Goal: Information Seeking & Learning: Learn about a topic

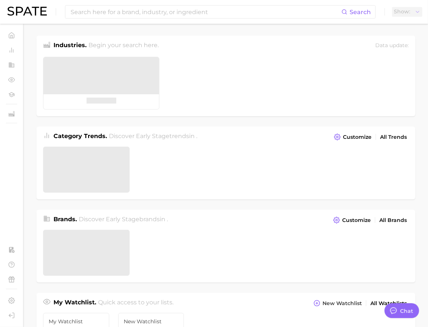
type textarea "x"
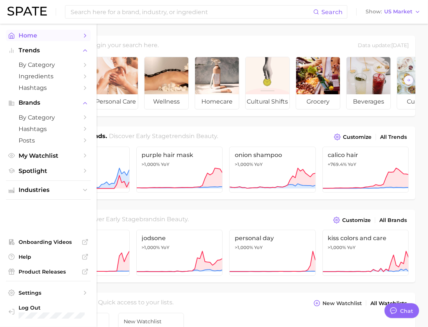
click at [17, 35] on link "Home" at bounding box center [48, 36] width 85 height 12
click at [46, 68] on span "by Category" at bounding box center [48, 64] width 59 height 7
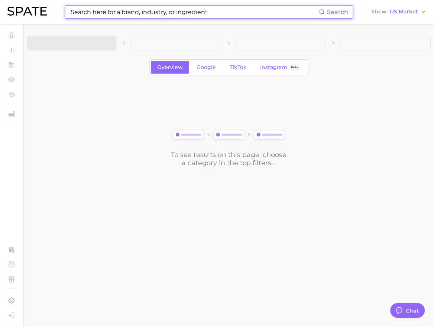
click at [104, 10] on input at bounding box center [194, 12] width 249 height 13
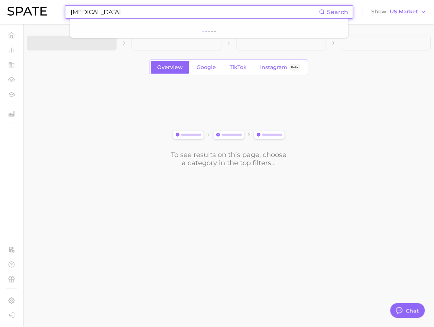
type input "[MEDICAL_DATA]"
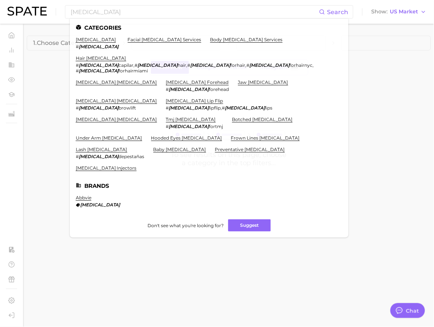
click at [220, 240] on body "[MEDICAL_DATA] Search Categories [MEDICAL_DATA] # [MEDICAL_DATA] facial [MEDICA…" at bounding box center [217, 163] width 434 height 327
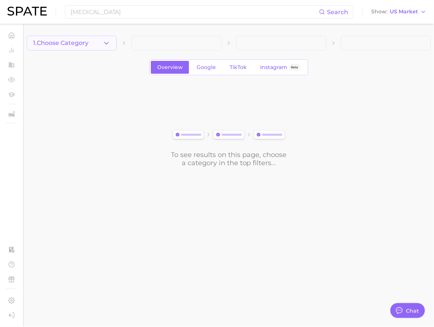
click at [91, 42] on button "1. Choose Category" at bounding box center [72, 43] width 90 height 15
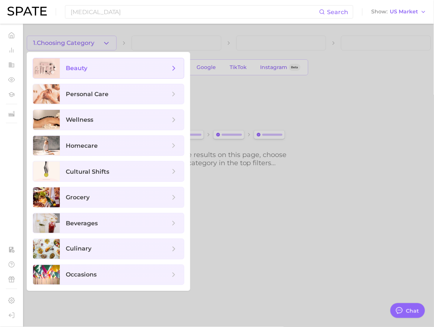
click at [95, 66] on span "beauty" at bounding box center [118, 68] width 104 height 8
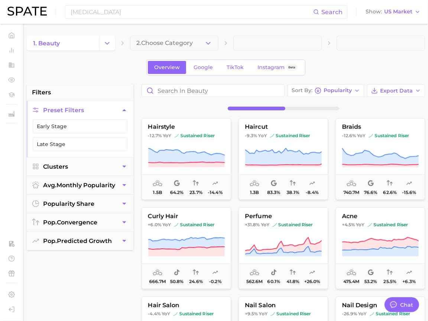
click at [190, 46] on span "2. Choose Category" at bounding box center [164, 43] width 56 height 7
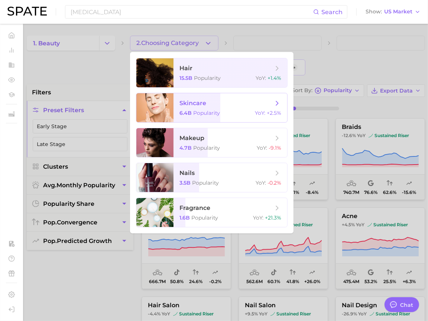
click at [208, 114] on span "Popularity" at bounding box center [206, 113] width 27 height 7
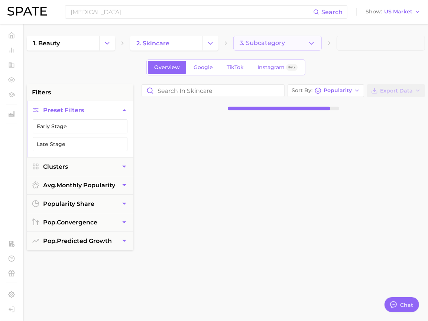
click at [300, 45] on button "3. Subcategory" at bounding box center [277, 43] width 88 height 15
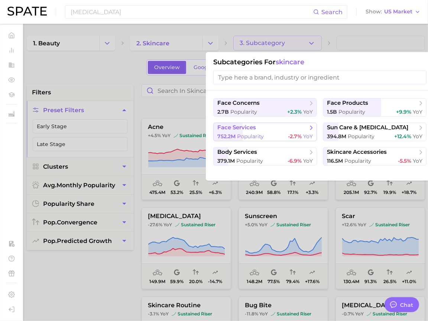
click at [269, 133] on div "752.2m Popularity -2.7% YoY" at bounding box center [264, 136] width 95 height 7
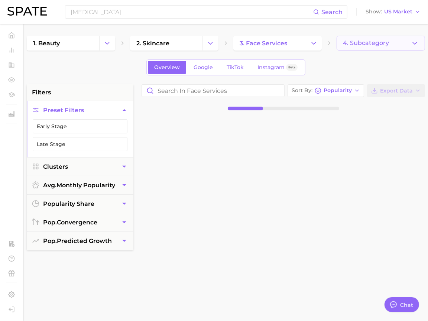
click at [365, 44] on span "4. Subcategory" at bounding box center [366, 43] width 46 height 7
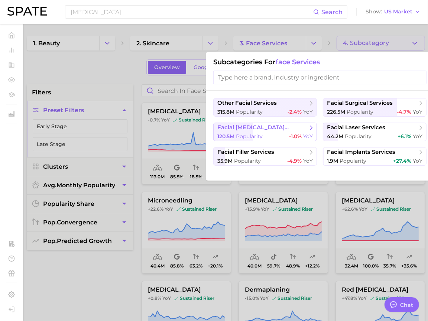
click at [295, 138] on span "-1.0%" at bounding box center [295, 136] width 13 height 7
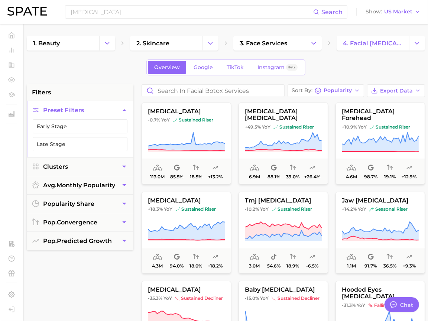
click at [136, 94] on div "filters Preset Filters Early Stage Late Stage Clusters avg. monthly popularity …" at bounding box center [228, 317] width 402 height 466
click at [124, 294] on div "filters Preset Filters Early Stage Late Stage Clusters avg. monthly popularity …" at bounding box center [80, 272] width 107 height 377
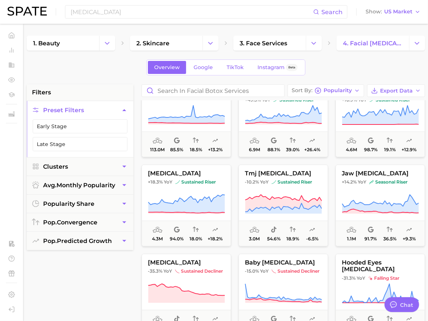
scroll to position [41, 0]
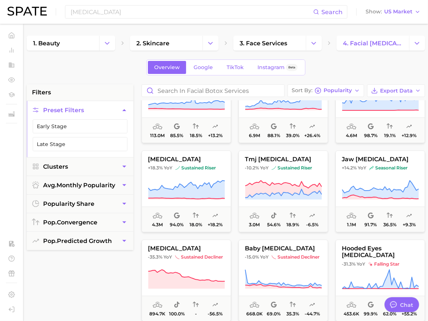
click at [81, 307] on div "filters Preset Filters Early Stage Late Stage Clusters avg. monthly popularity …" at bounding box center [80, 272] width 107 height 377
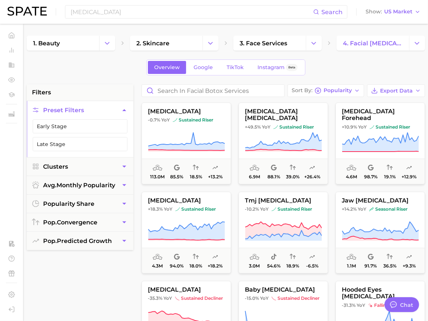
scroll to position [82, 0]
